Goal: Navigation & Orientation: Find specific page/section

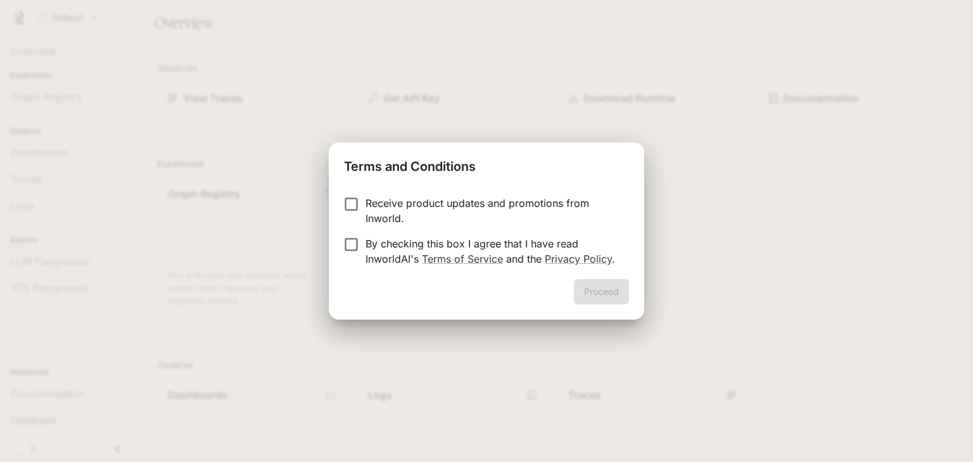
click at [393, 212] on p "Receive product updates and promotions from Inworld." at bounding box center [491, 211] width 253 height 30
click at [381, 237] on p "By checking this box I agree that I have read InworldAI's Terms of Service and …" at bounding box center [491, 251] width 253 height 30
click at [586, 292] on button "Proceed" at bounding box center [601, 291] width 55 height 25
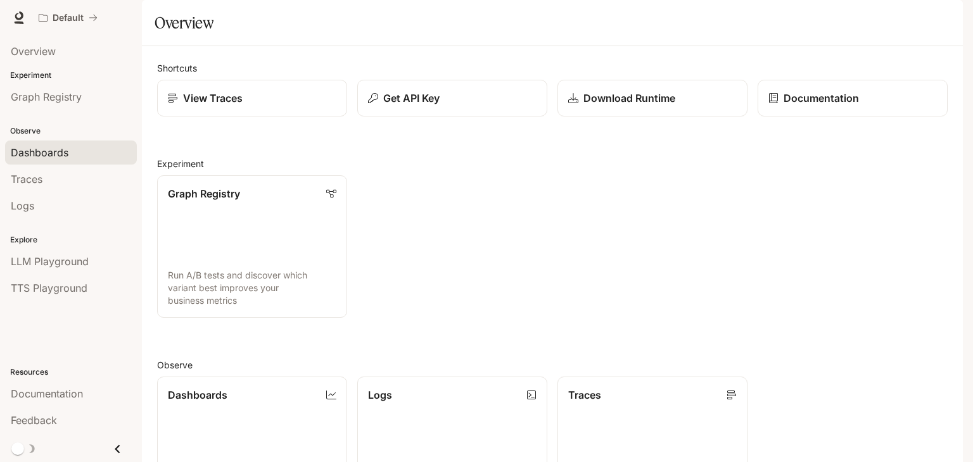
click at [49, 160] on link "Dashboards" at bounding box center [71, 153] width 132 height 24
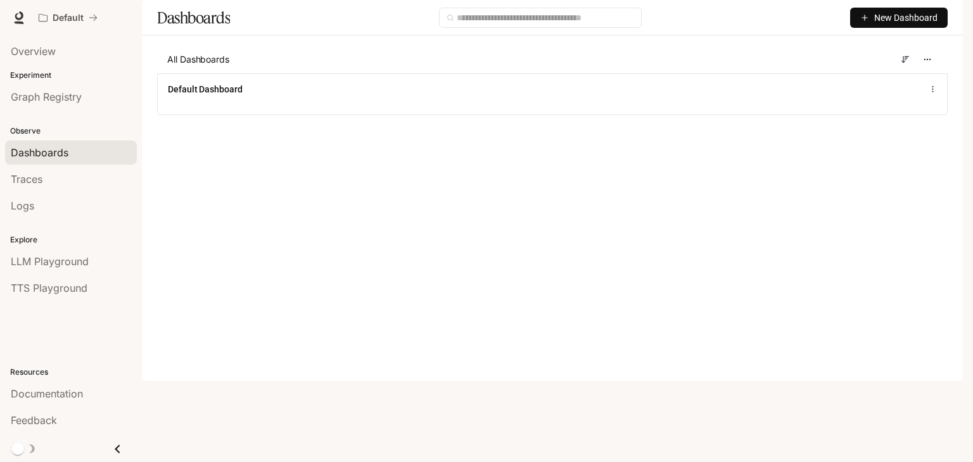
click at [866, 22] on icon "button" at bounding box center [864, 17] width 9 height 9
click at [566, 134] on main "Dashboards New Dashboard All Dashboards Default Dashboard" at bounding box center [552, 67] width 821 height 134
click at [948, 15] on img "button" at bounding box center [945, 18] width 18 height 18
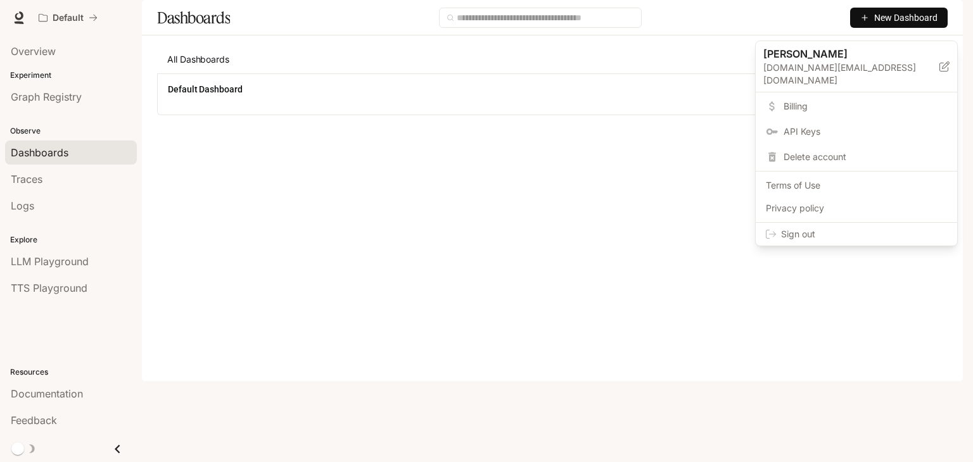
click at [631, 242] on div at bounding box center [486, 231] width 973 height 462
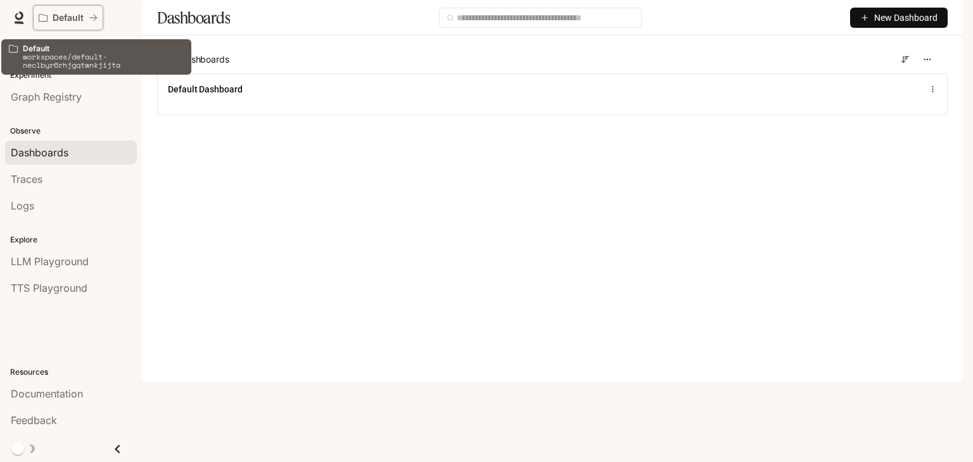
click at [91, 13] on icon "All workspaces" at bounding box center [93, 17] width 9 height 9
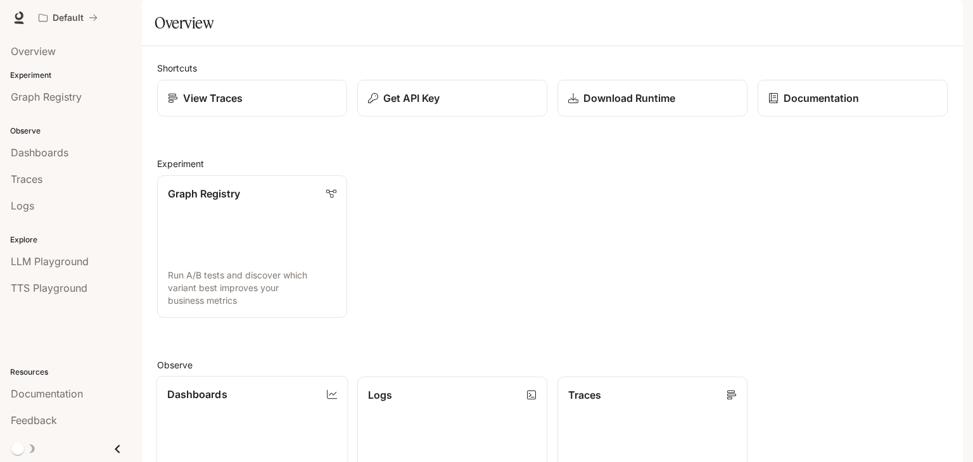
scroll to position [144, 0]
click at [22, 18] on icon at bounding box center [19, 15] width 8 height 9
